Goal: Find specific page/section: Find specific page/section

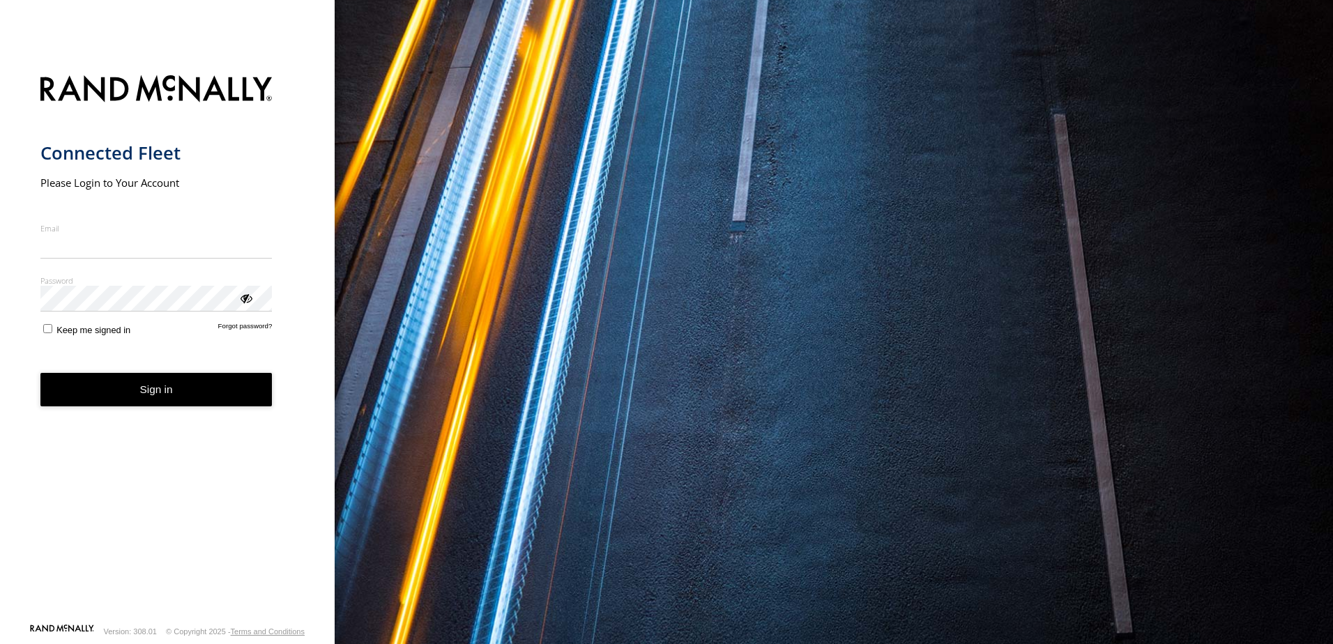
type input "**********"
click at [129, 404] on button "Sign in" at bounding box center [156, 390] width 232 height 34
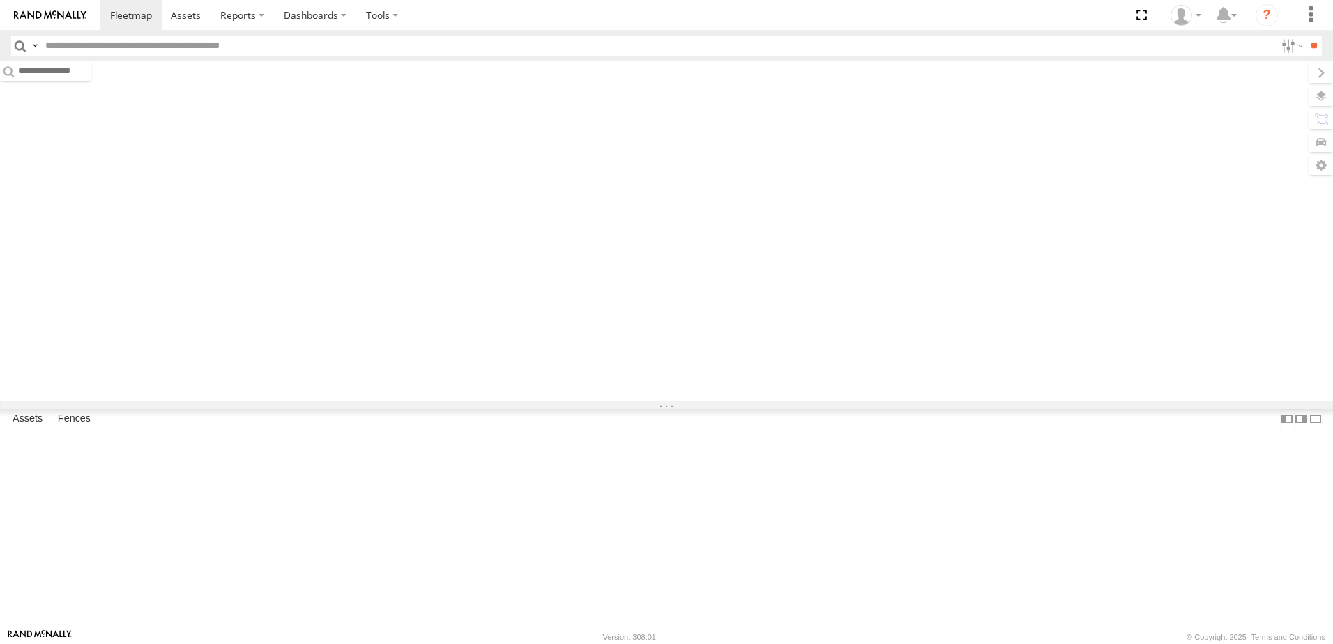
click at [224, 33] on header "Search Query Asset ID Asset Label Registration Manufacturer Model VIN Job ID" at bounding box center [666, 45] width 1333 height 31
click at [206, 40] on input "text" at bounding box center [658, 46] width 1236 height 20
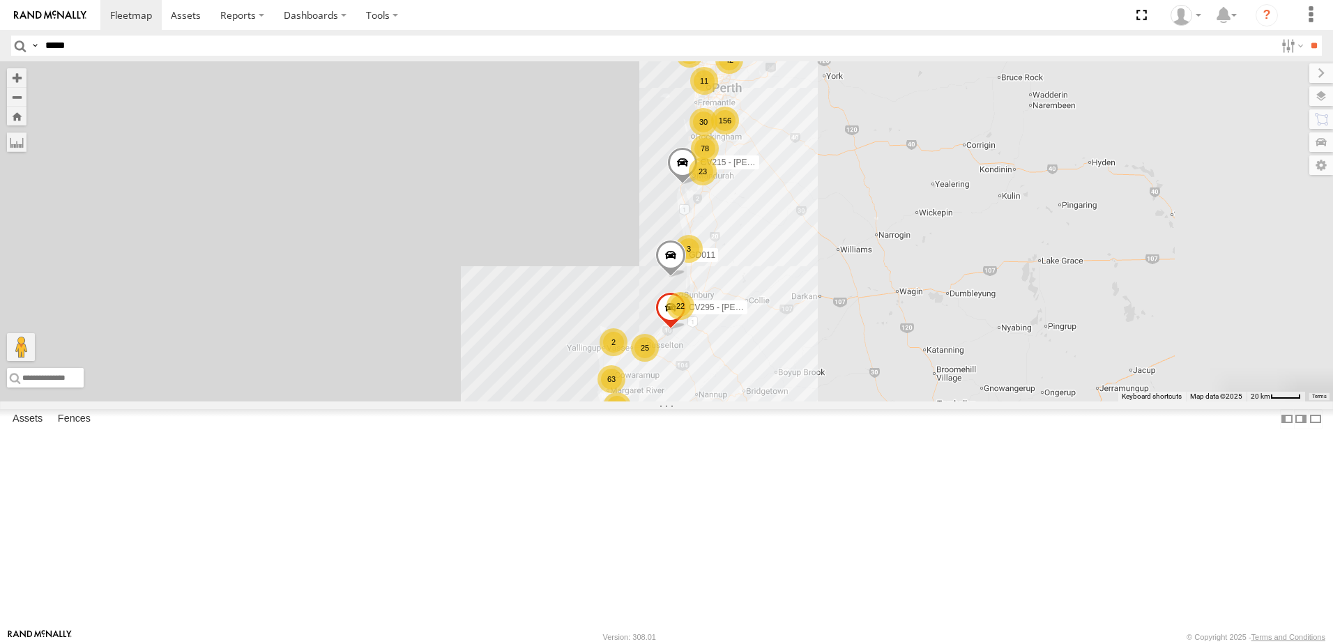
click at [1306, 36] on input "**" at bounding box center [1314, 46] width 16 height 20
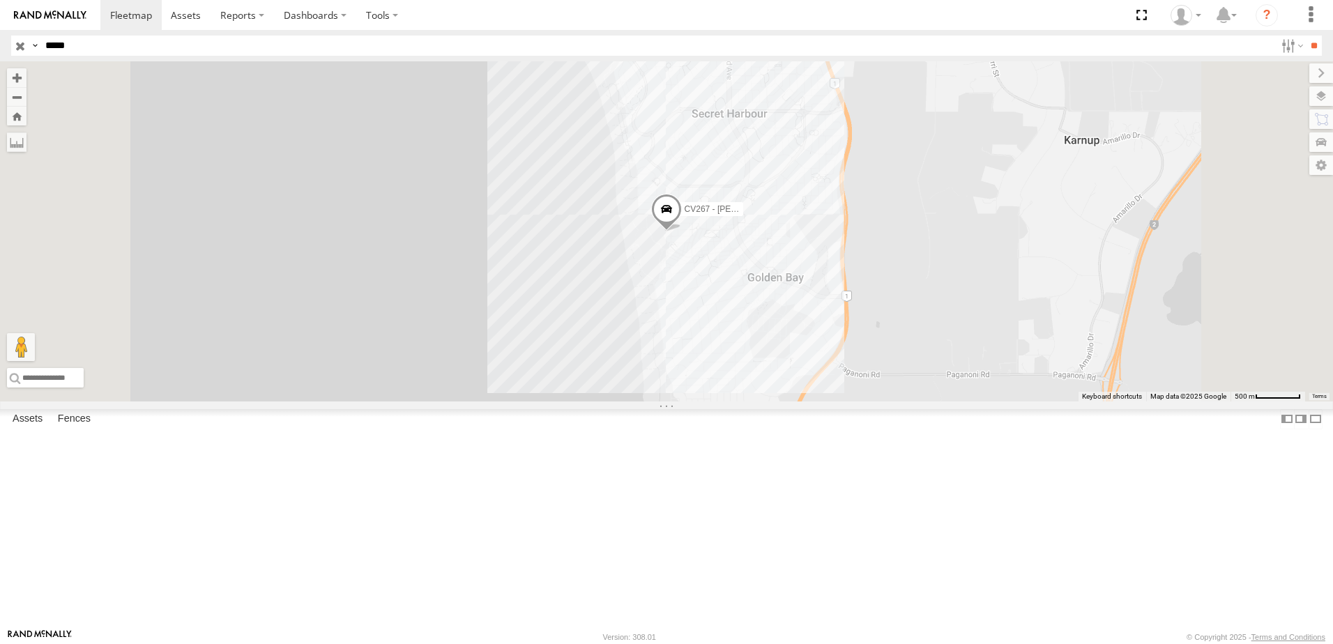
click at [682, 232] on span at bounding box center [666, 213] width 31 height 38
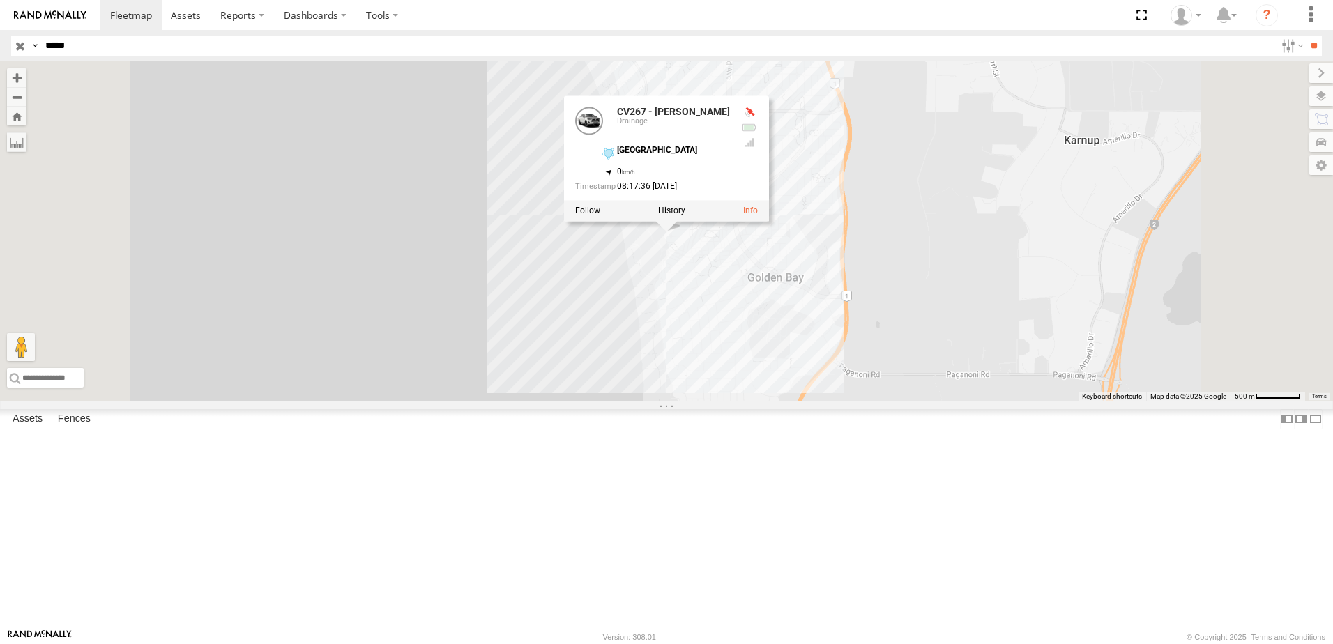
drag, startPoint x: 195, startPoint y: 202, endPoint x: 278, endPoint y: 202, distance: 83.7
click at [0, 0] on div "CV267 - [PERSON_NAME] Drainage [GEOGRAPHIC_DATA] Wormall Civil -32.4188 115.752…" at bounding box center [0, 0] width 0 height 0
drag, startPoint x: 446, startPoint y: 250, endPoint x: 521, endPoint y: 273, distance: 78.8
click at [448, 251] on div "CV267 - MITCH BAKER CV267 - MITCH BAKER Drainage Golden Bay beach -32.4188 , 11…" at bounding box center [666, 231] width 1333 height 340
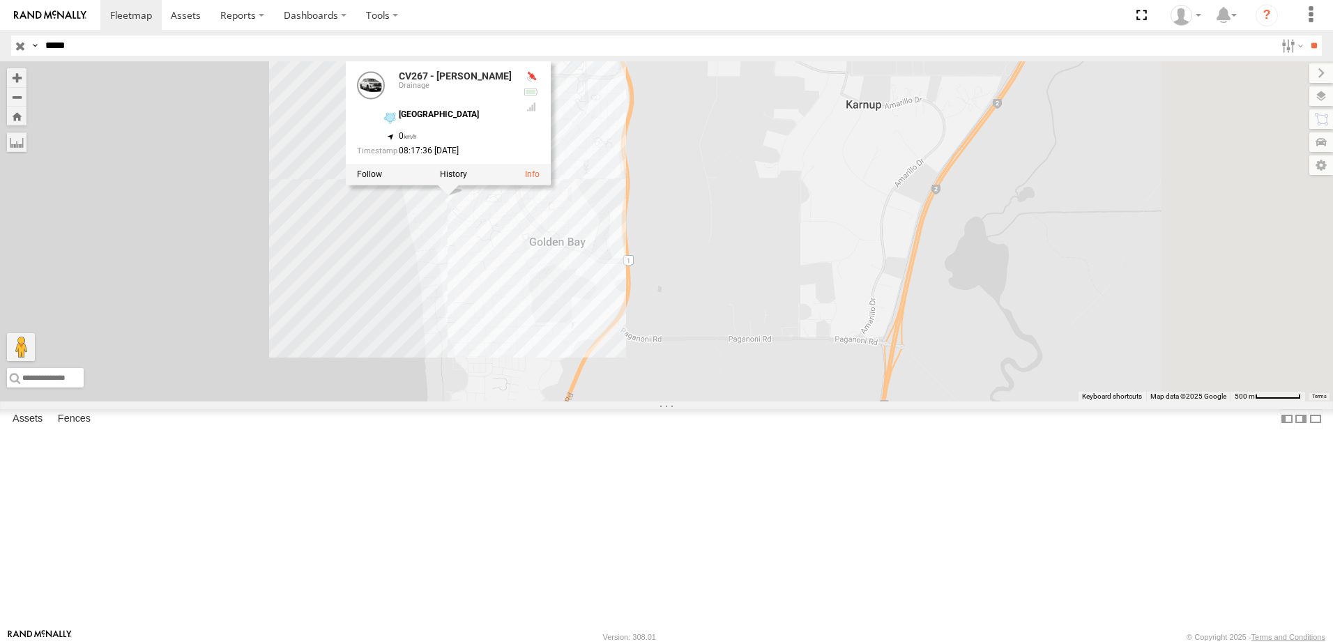
drag, startPoint x: 651, startPoint y: 294, endPoint x: 428, endPoint y: 256, distance: 226.3
click at [428, 256] on div "CV267 - MITCH BAKER CV267 - MITCH BAKER Drainage Golden Bay beach -32.4188 , 11…" at bounding box center [666, 231] width 1333 height 340
click at [823, 201] on div "CV267 - MITCH BAKER CV267 - MITCH BAKER Drainage Golden Bay beach -32.4188 , 11…" at bounding box center [666, 231] width 1333 height 340
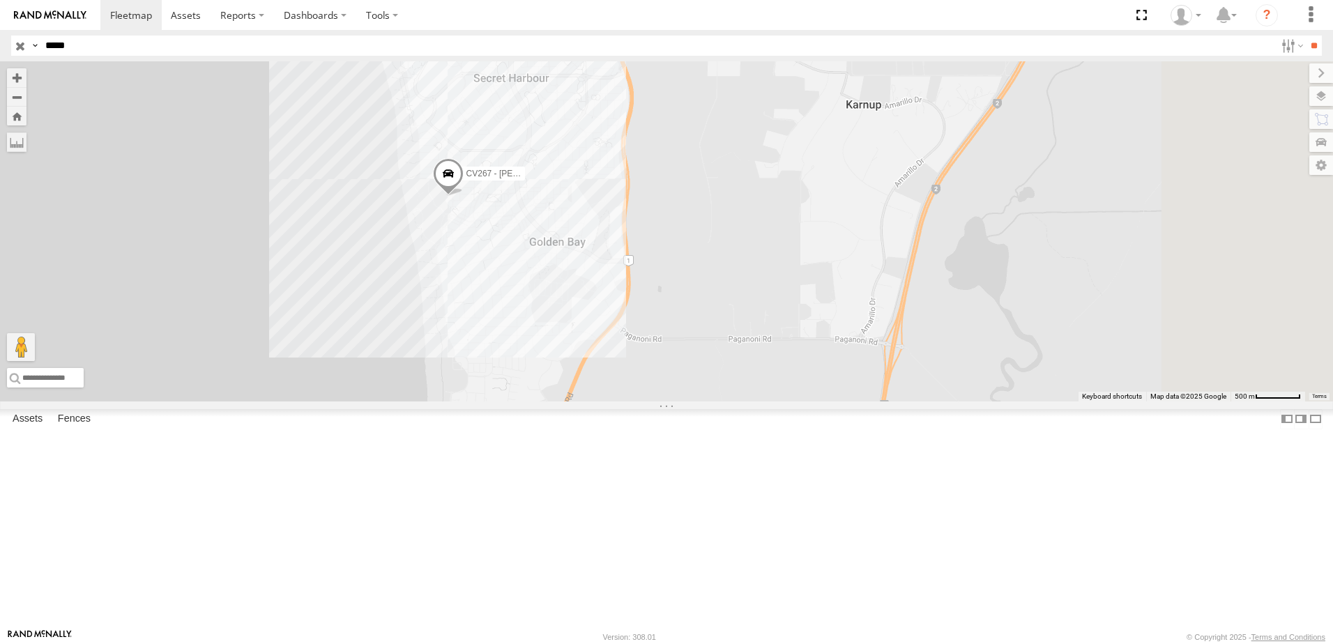
click at [464, 196] on span at bounding box center [448, 177] width 31 height 38
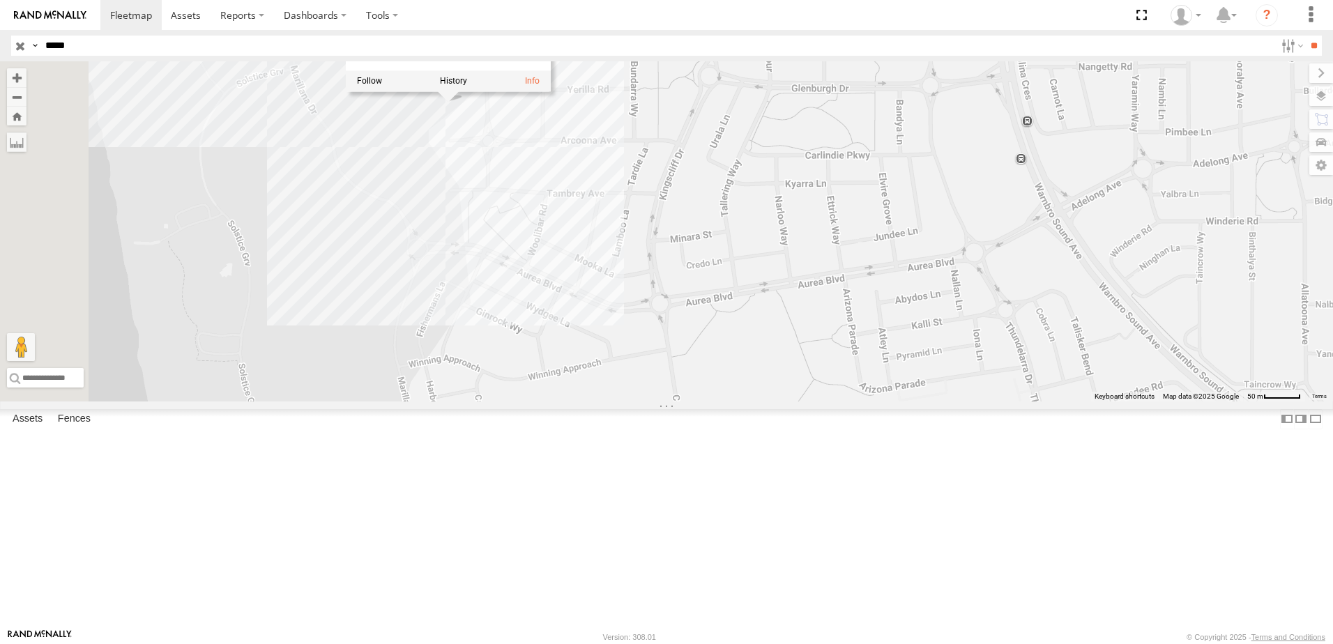
drag, startPoint x: 616, startPoint y: 184, endPoint x: 736, endPoint y: 427, distance: 270.4
click at [680, 402] on div "CV267 - MITCH BAKER CV267 - MITCH BAKER Drainage Golden Bay beach -32.4188 , 11…" at bounding box center [666, 231] width 1333 height 340
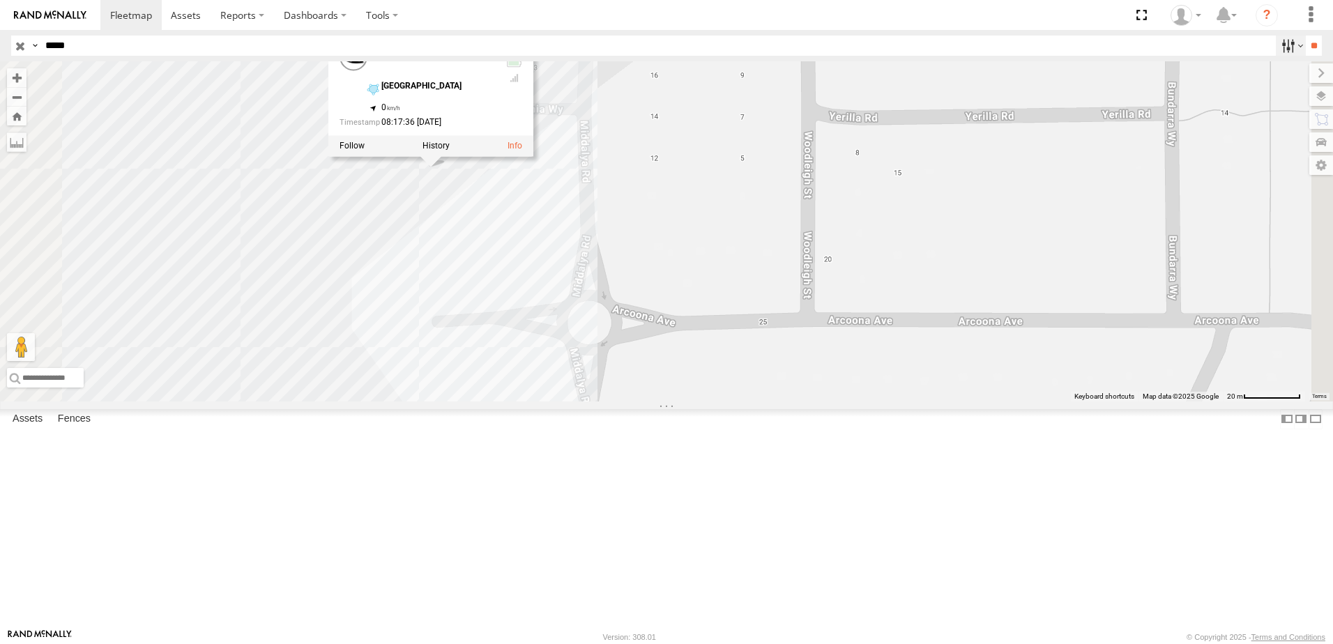
click at [1285, 50] on label at bounding box center [1291, 46] width 30 height 20
click at [1276, 46] on label at bounding box center [1291, 46] width 30 height 20
click at [1319, 96] on label at bounding box center [1307, 96] width 51 height 20
click at [0, 0] on span "Basemaps" at bounding box center [0, 0] width 0 height 0
click at [0, 0] on span "Satellite + Roadmap" at bounding box center [0, 0] width 0 height 0
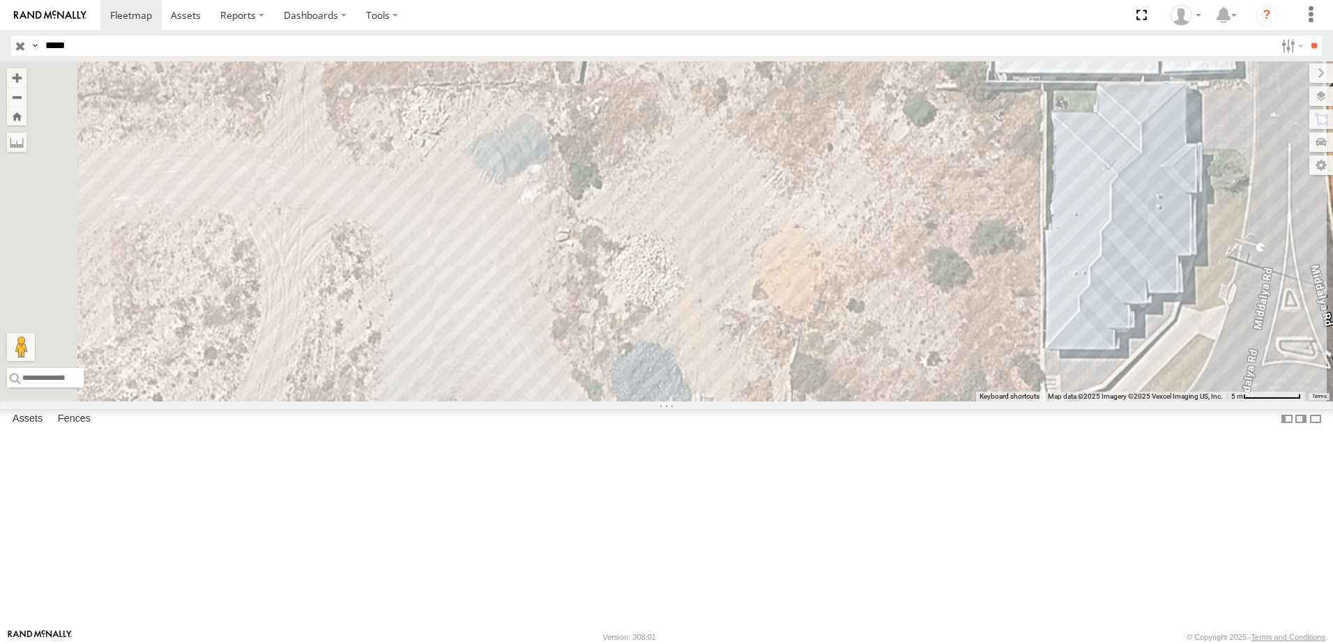
drag, startPoint x: 578, startPoint y: 293, endPoint x: 857, endPoint y: 52, distance: 368.4
click at [857, 52] on body at bounding box center [666, 322] width 1333 height 644
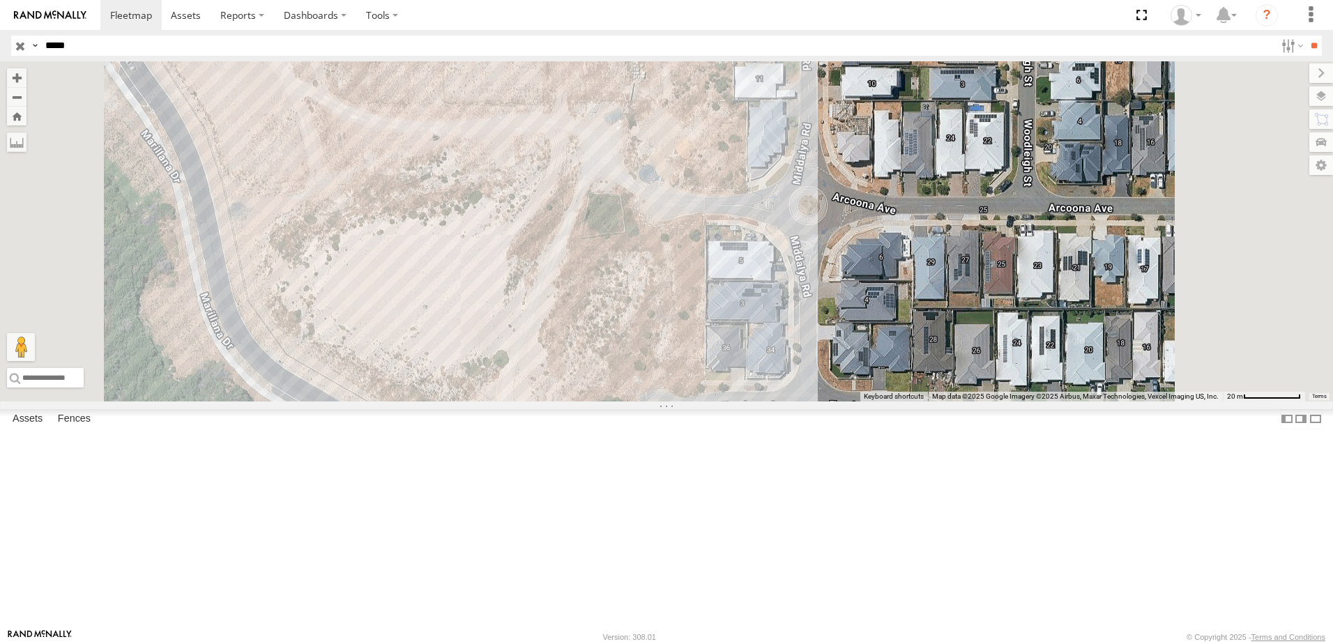
drag, startPoint x: 133, startPoint y: 51, endPoint x: 24, endPoint y: 43, distance: 109.8
click at [24, 43] on div "Search Query Asset ID Asset Label Registration Manufacturer Model VIN Job ID Dr…" at bounding box center [658, 46] width 1295 height 20
paste input "text"
type input "*****"
click at [1306, 36] on input "**" at bounding box center [1314, 46] width 16 height 20
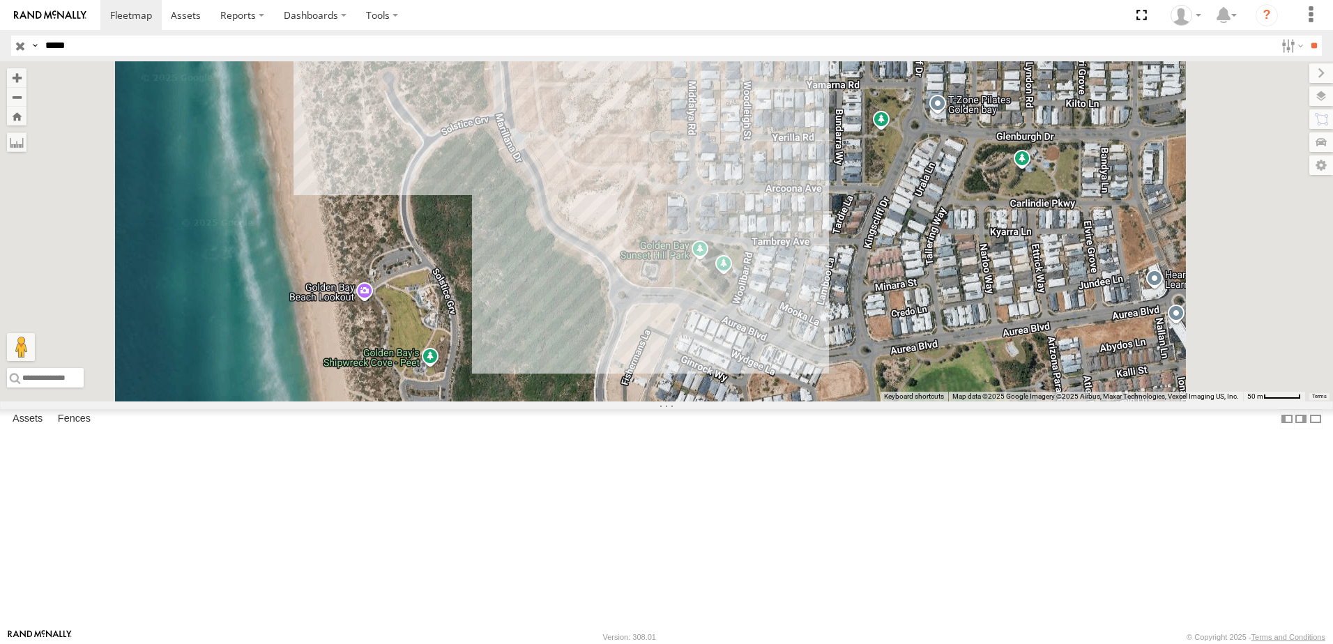
drag, startPoint x: 687, startPoint y: 116, endPoint x: 685, endPoint y: 149, distance: 33.5
click at [685, 149] on div "CV297 - John Parker" at bounding box center [666, 231] width 1333 height 340
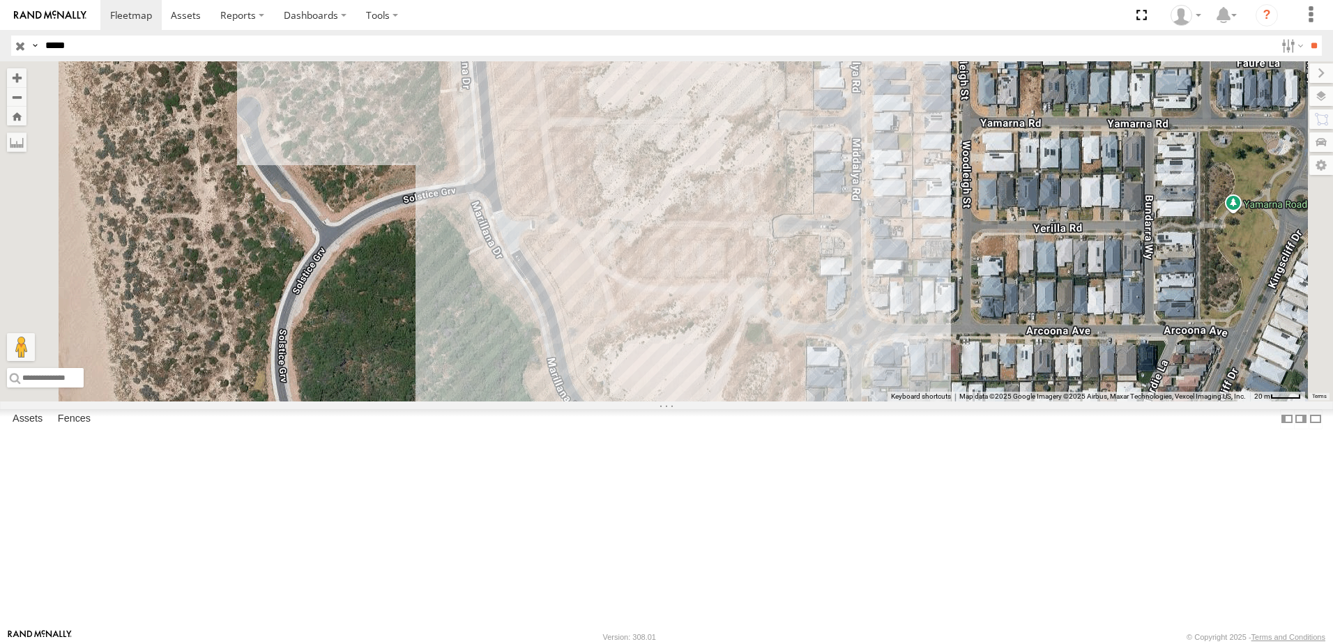
drag, startPoint x: 715, startPoint y: 165, endPoint x: 715, endPoint y: 181, distance: 16.0
click at [715, 181] on div "CV297 - John Parker" at bounding box center [666, 231] width 1333 height 340
